Goal: Browse casually: Explore the website without a specific task or goal

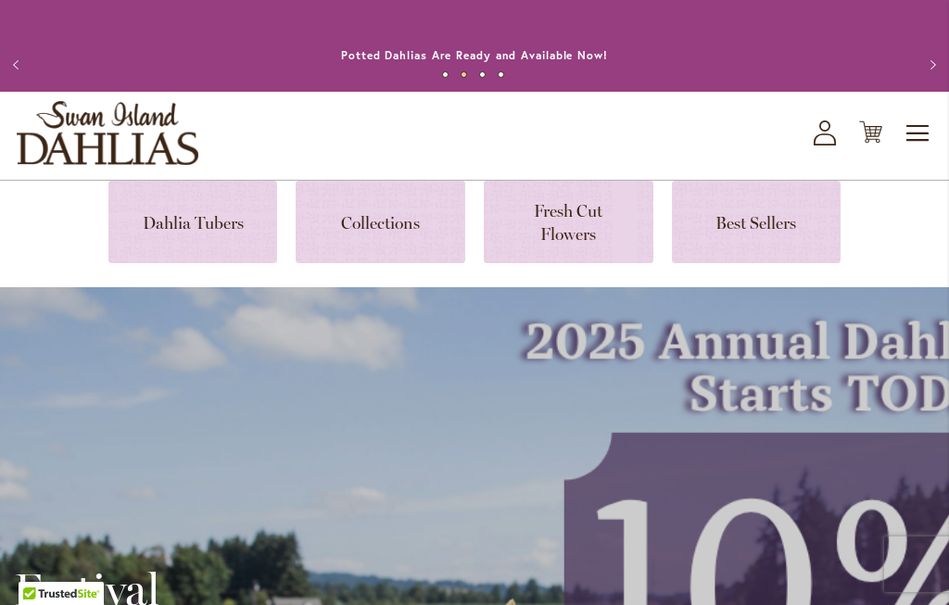
click at [750, 216] on link at bounding box center [757, 222] width 170 height 82
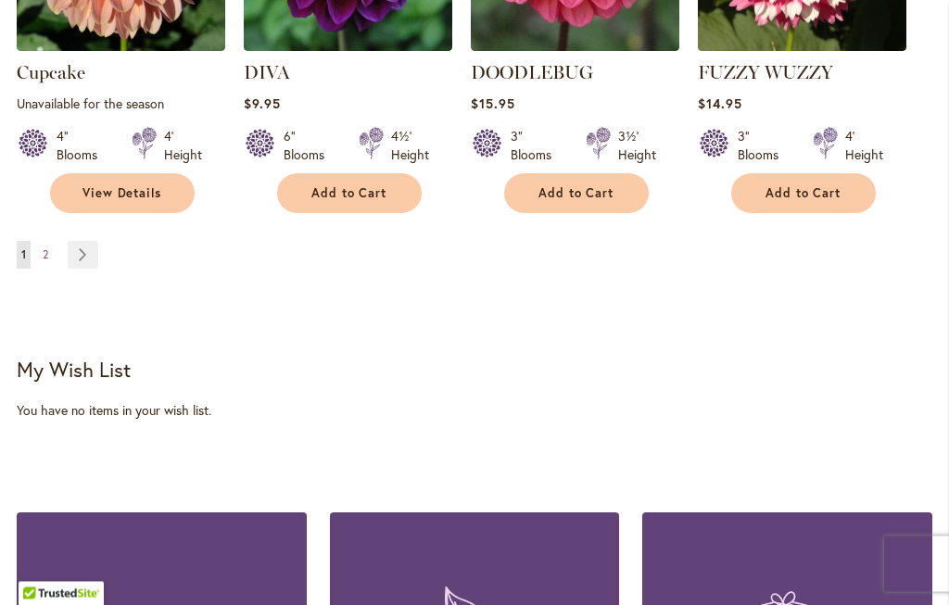
scroll to position [1957, 0]
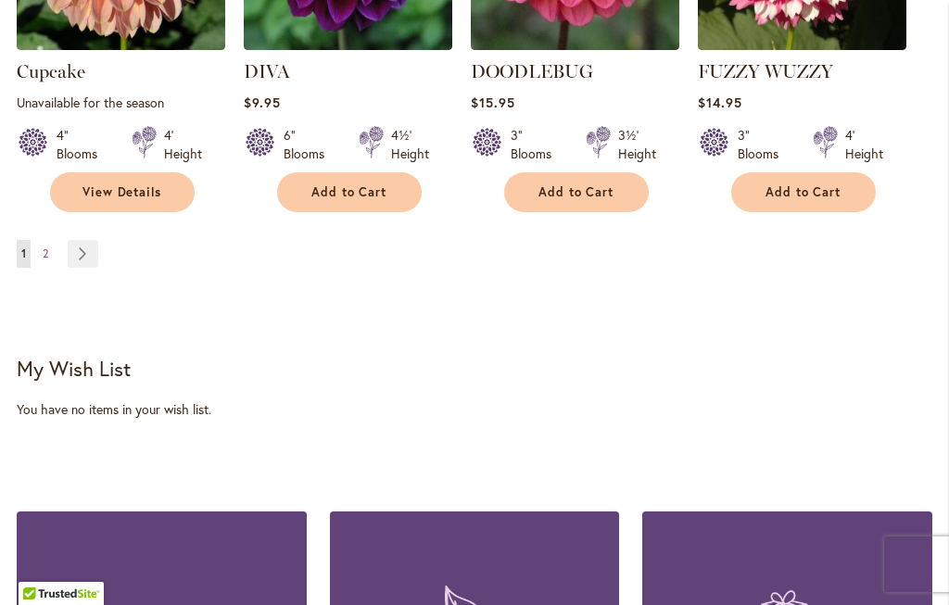
click at [109, 240] on div "Page You're currently reading page 1 Page 2 Page Next Show ** ** ** **" at bounding box center [474, 265] width 915 height 51
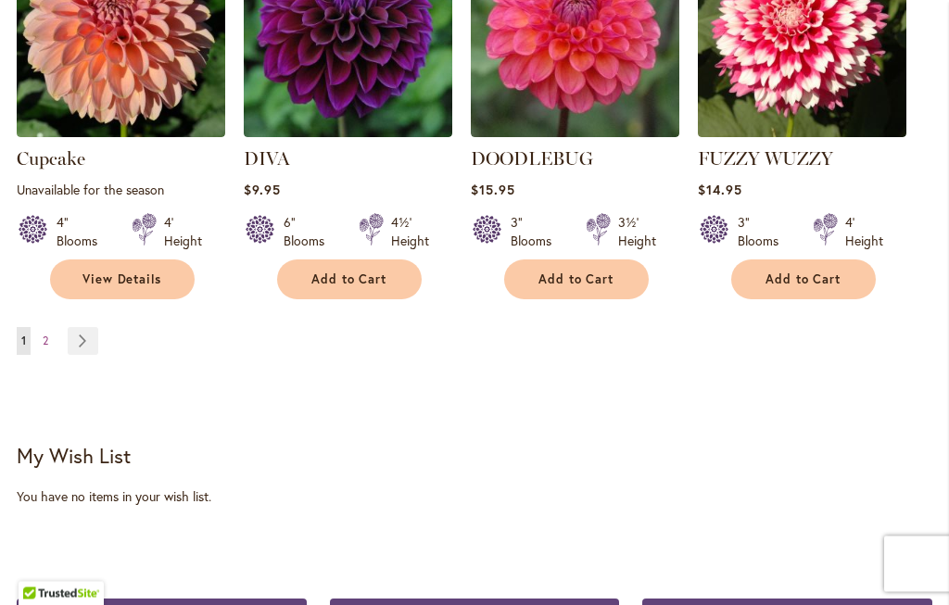
scroll to position [1868, 0]
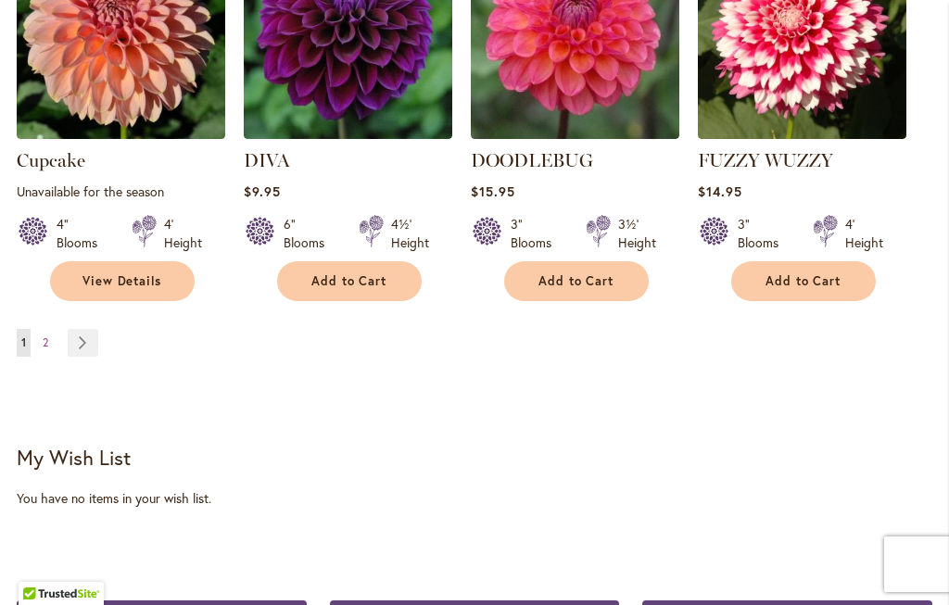
click at [92, 329] on link "Page Next" at bounding box center [83, 343] width 31 height 28
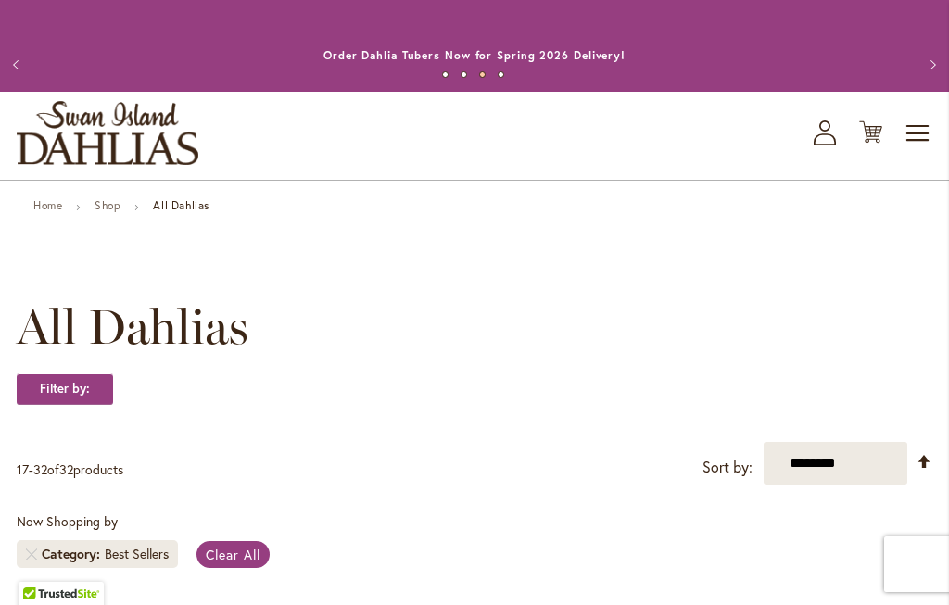
click at [51, 207] on link "Home" at bounding box center [47, 205] width 29 height 14
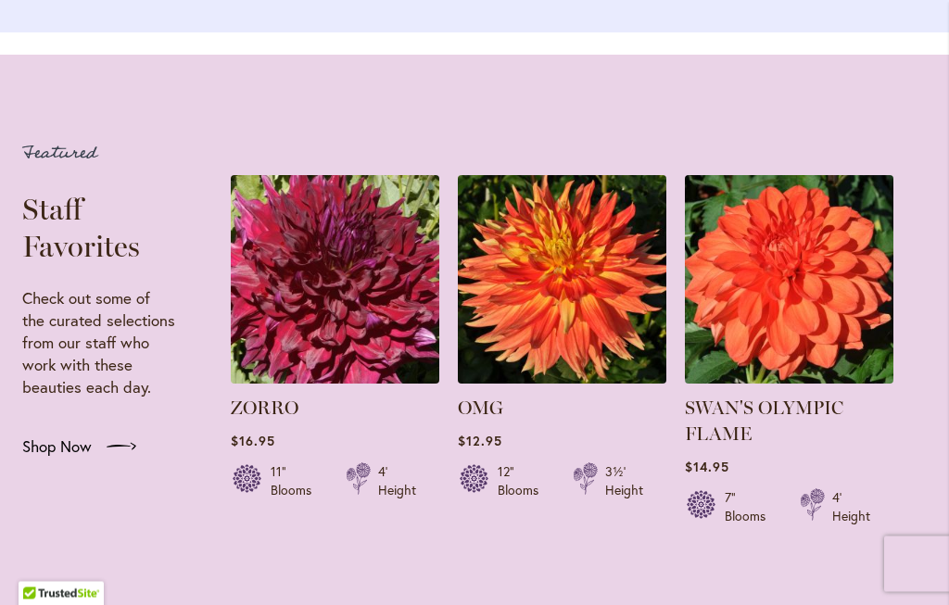
scroll to position [3519, 0]
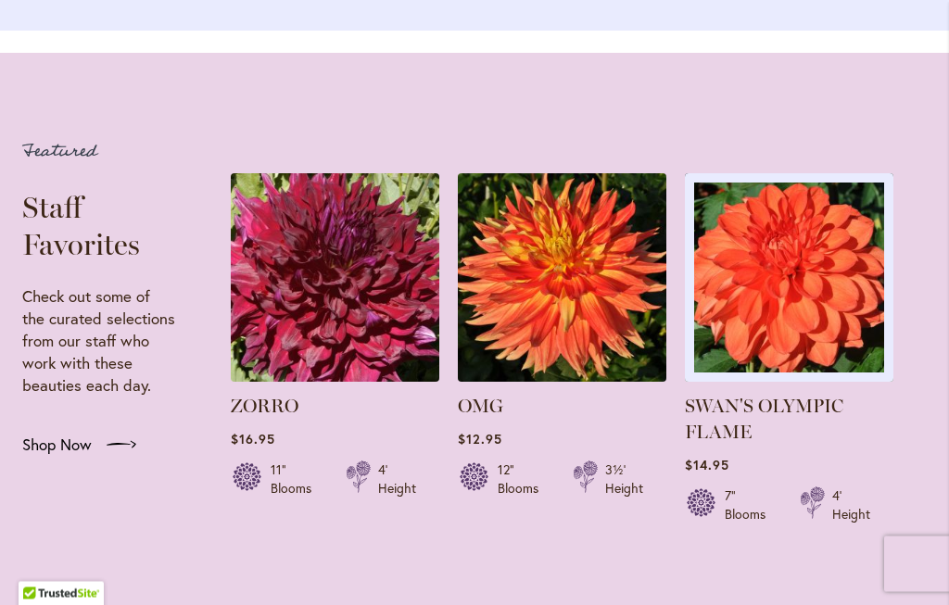
click at [893, 325] on img at bounding box center [789, 278] width 208 height 208
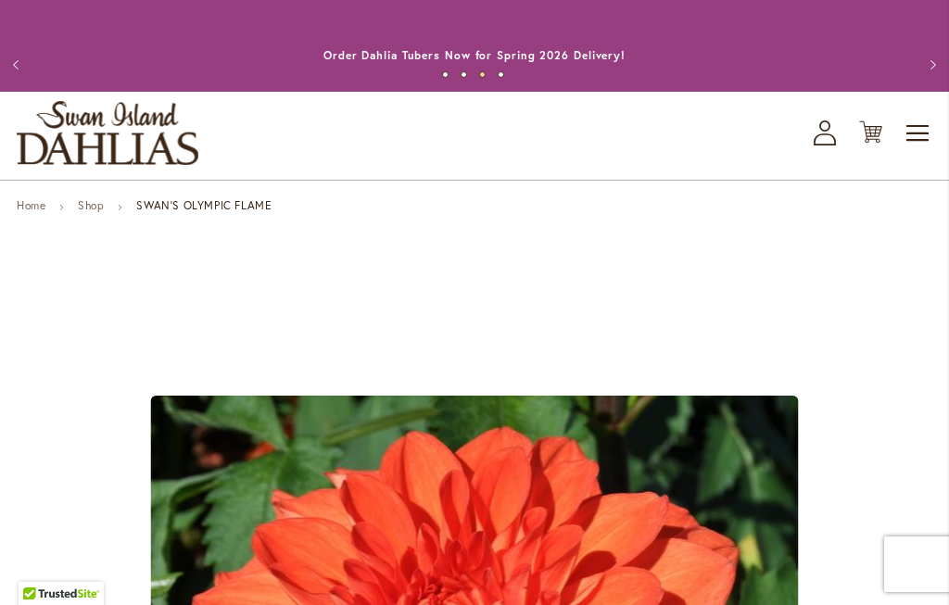
click at [32, 212] on link "Home" at bounding box center [31, 205] width 29 height 14
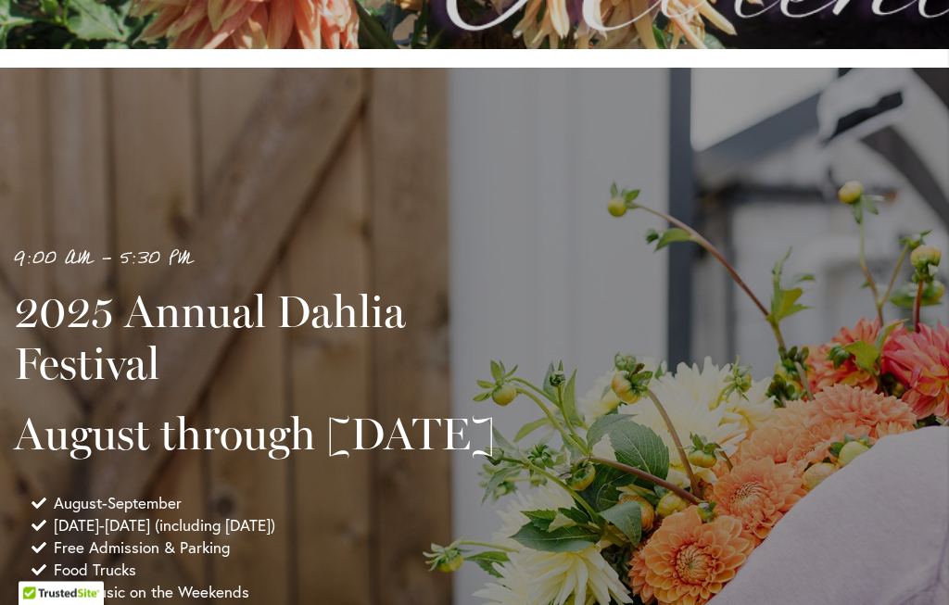
scroll to position [1053, 0]
